Goal: Transaction & Acquisition: Purchase product/service

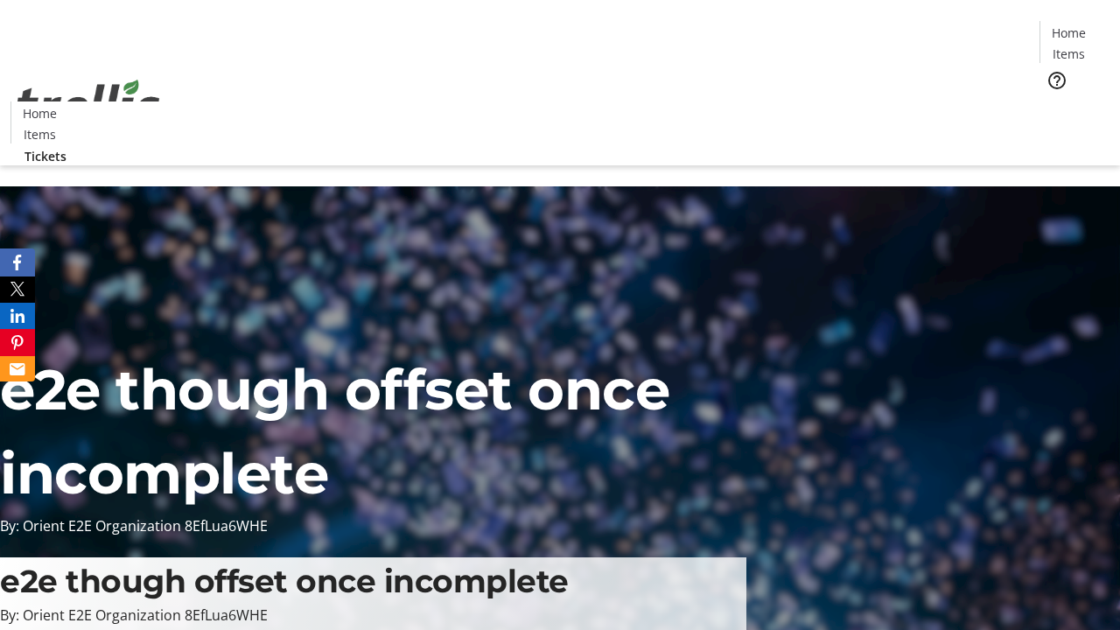
click at [1054, 102] on span "Tickets" at bounding box center [1075, 111] width 42 height 18
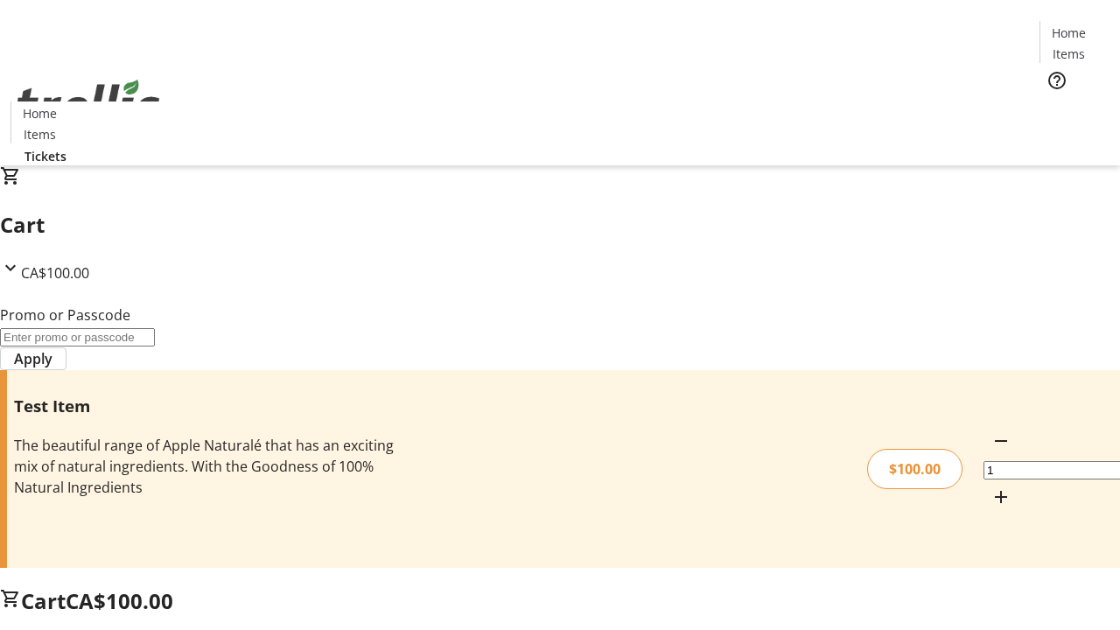
type input "PERCENT"
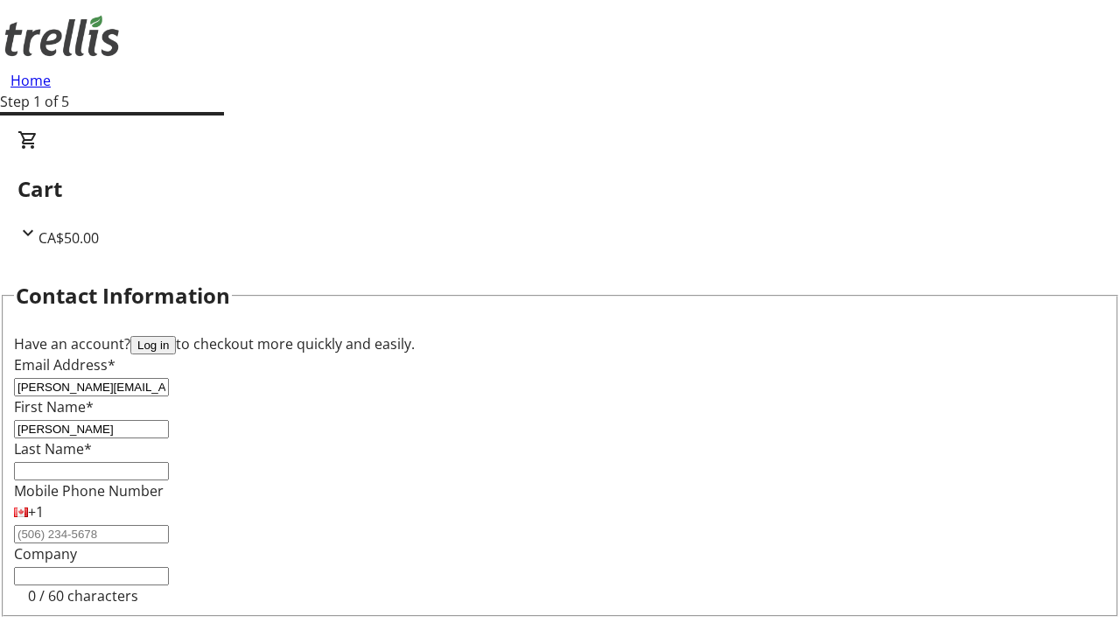
type input "[PERSON_NAME]"
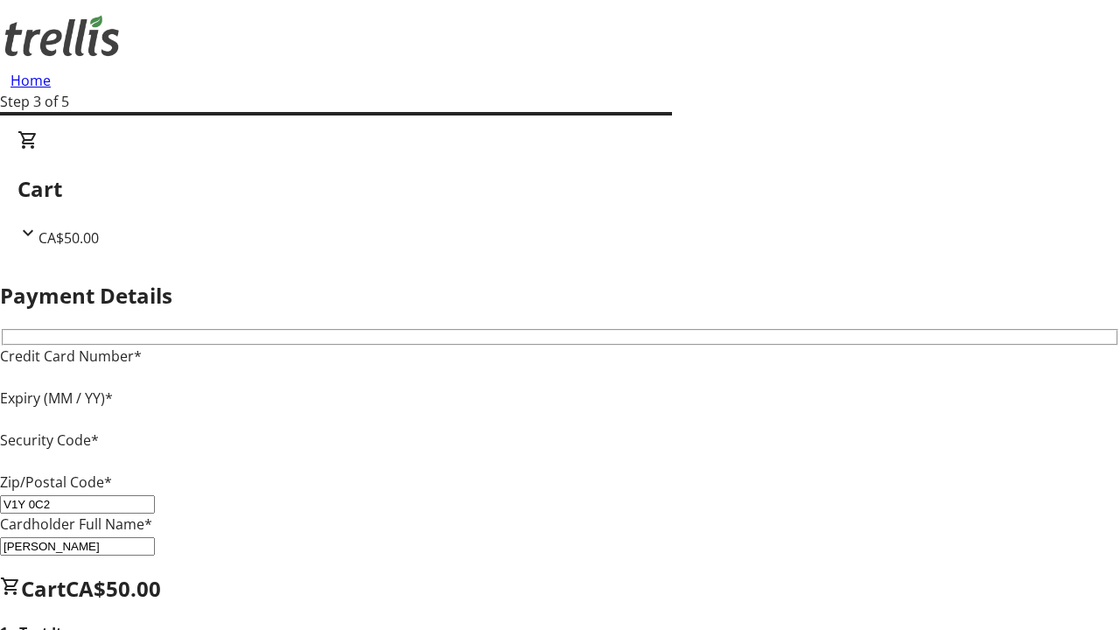
type input "V1Y 0C2"
